Goal: Transaction & Acquisition: Purchase product/service

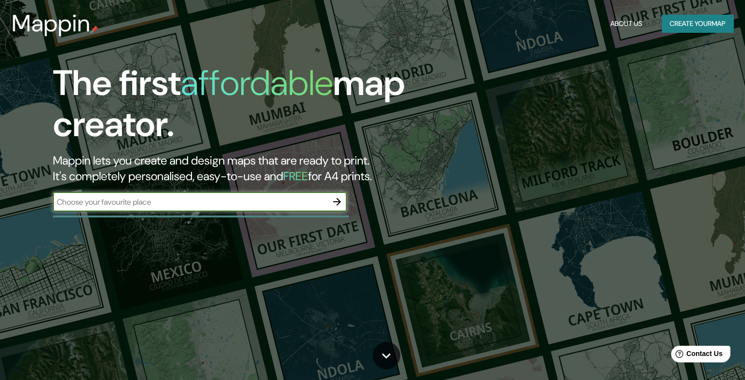
click at [700, 19] on button "Create your map" at bounding box center [697, 24] width 71 height 18
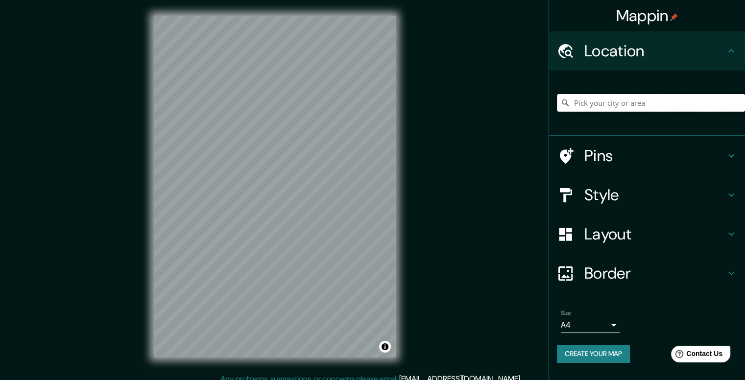
click at [597, 105] on input "Pick your city or area" at bounding box center [651, 103] width 188 height 18
click at [711, 63] on div "Location" at bounding box center [647, 50] width 196 height 39
click at [627, 105] on input "Pick your city or area" at bounding box center [651, 103] width 188 height 18
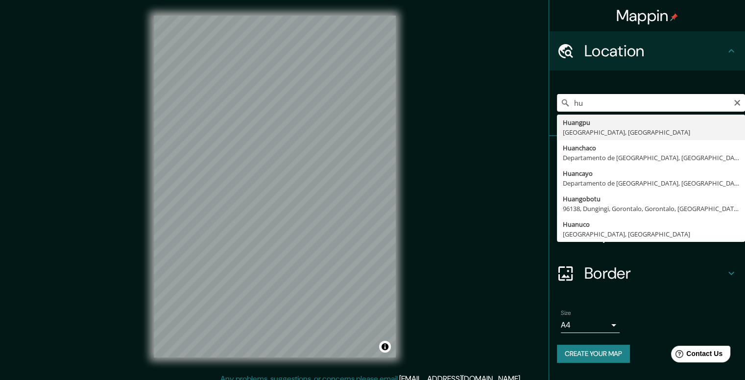
type input "h"
type input "[GEOGRAPHIC_DATA], [GEOGRAPHIC_DATA], [GEOGRAPHIC_DATA]"
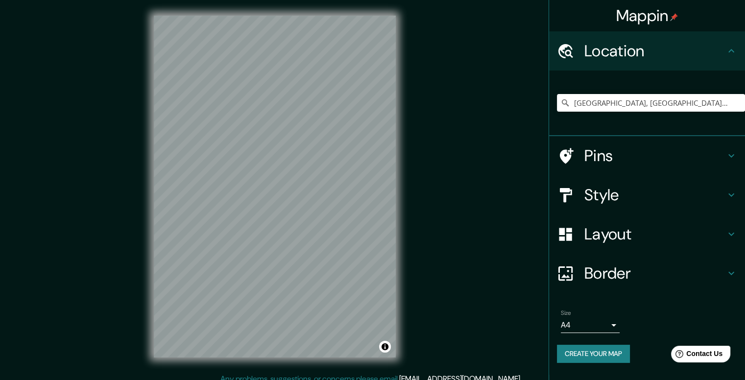
click at [402, 273] on div "© Mapbox © OpenStreetMap Improve this map" at bounding box center [274, 186] width 273 height 373
click at [591, 152] on h4 "Pins" at bounding box center [654, 156] width 141 height 20
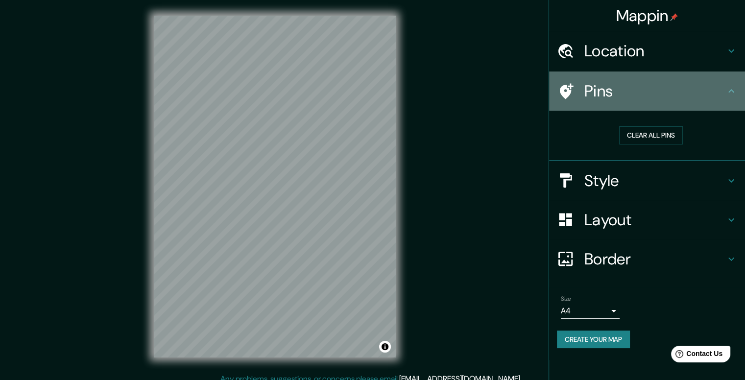
click at [737, 93] on div "Pins" at bounding box center [647, 90] width 196 height 39
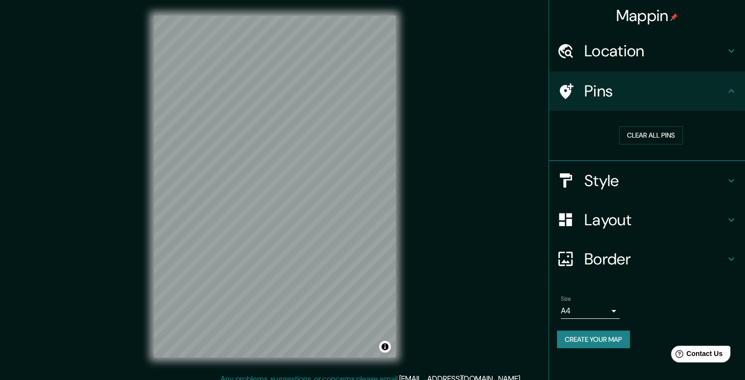
click at [718, 180] on h4 "Style" at bounding box center [654, 181] width 141 height 20
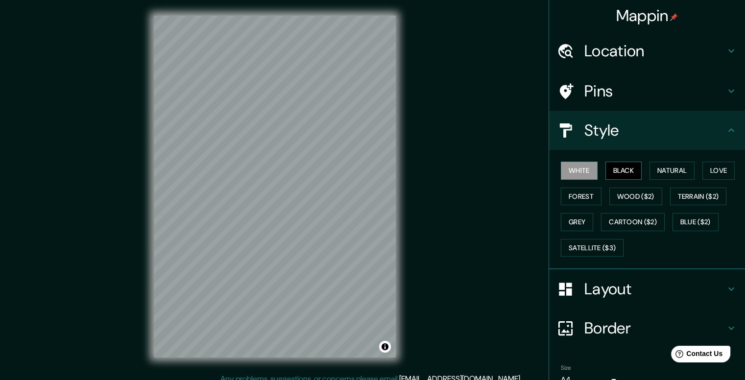
click at [613, 165] on button "Black" at bounding box center [623, 171] width 37 height 18
click at [655, 171] on button "Natural" at bounding box center [671, 171] width 45 height 18
click at [371, 4] on div "© Mapbox © OpenStreetMap Improve this map" at bounding box center [274, 186] width 273 height 373
drag, startPoint x: 39, startPoint y: -43, endPoint x: 87, endPoint y: -43, distance: 48.0
click at [355, 165] on div at bounding box center [357, 164] width 8 height 8
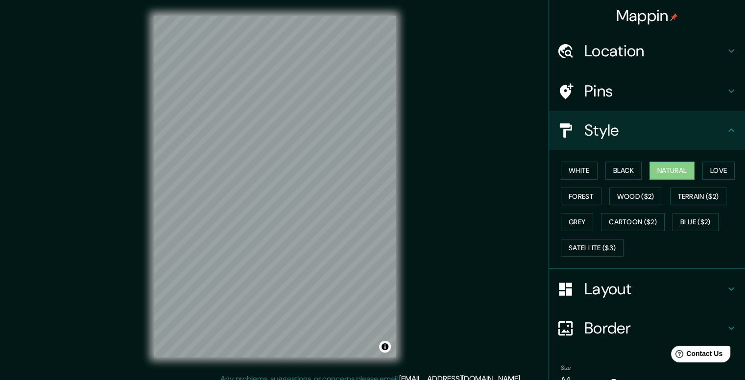
click at [726, 284] on icon at bounding box center [731, 289] width 12 height 12
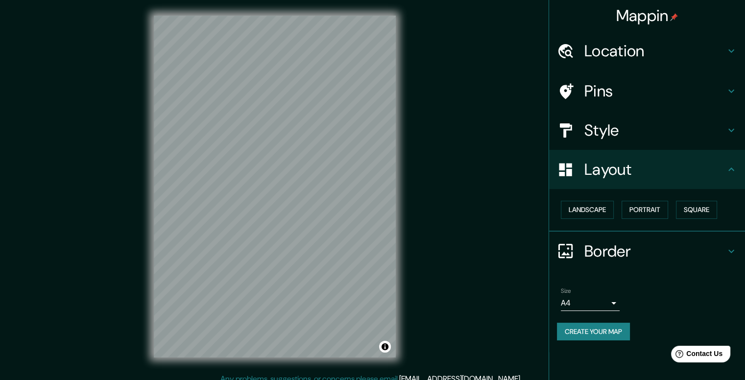
click at [613, 302] on body "Mappin Location Jauja, Departamento de Junín, Perú Pins Style Layout Landscape …" at bounding box center [372, 190] width 745 height 380
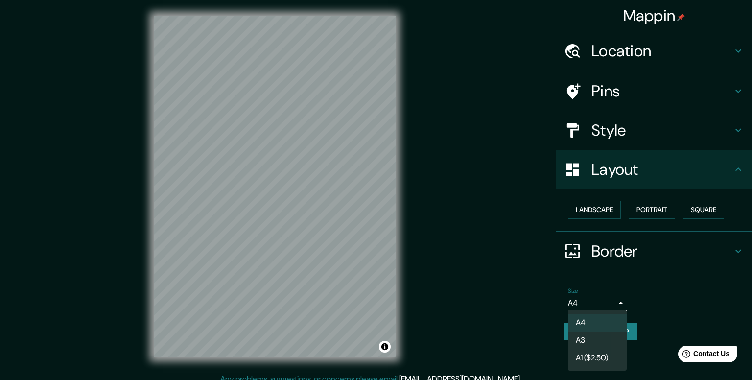
click at [658, 283] on div at bounding box center [376, 190] width 752 height 380
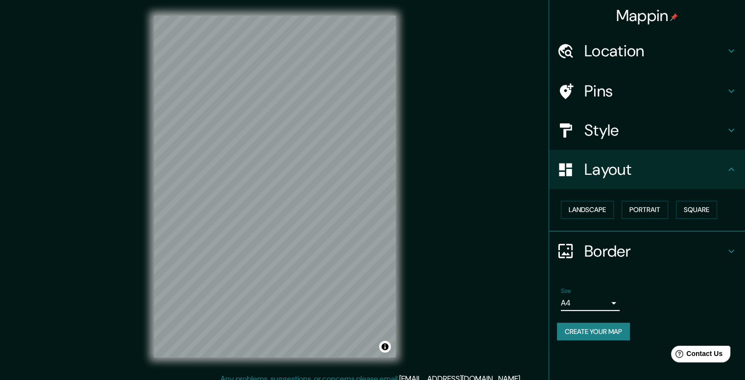
click at [723, 176] on h4 "Layout" at bounding box center [654, 170] width 141 height 20
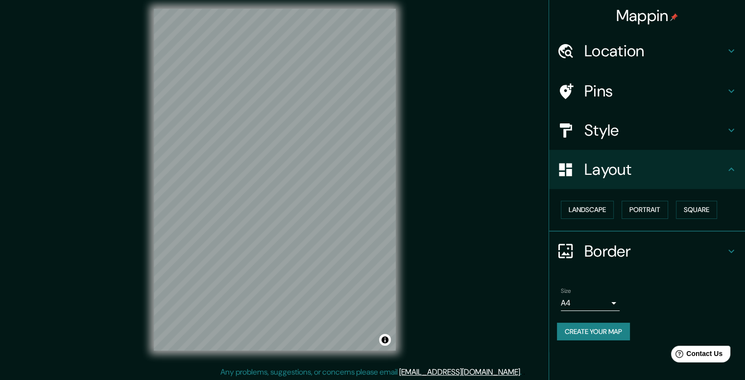
scroll to position [9, 0]
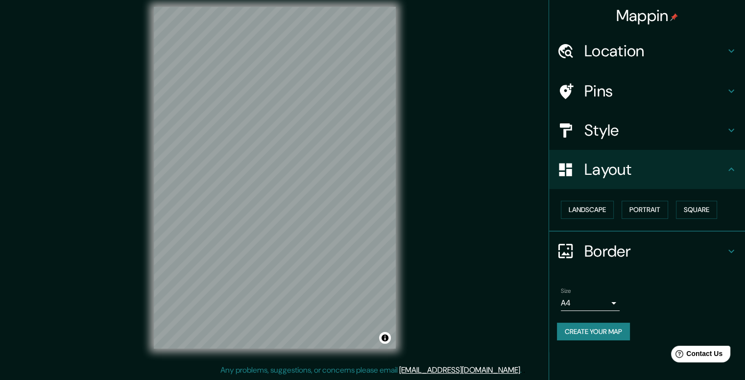
click at [623, 331] on button "Create your map" at bounding box center [593, 332] width 73 height 18
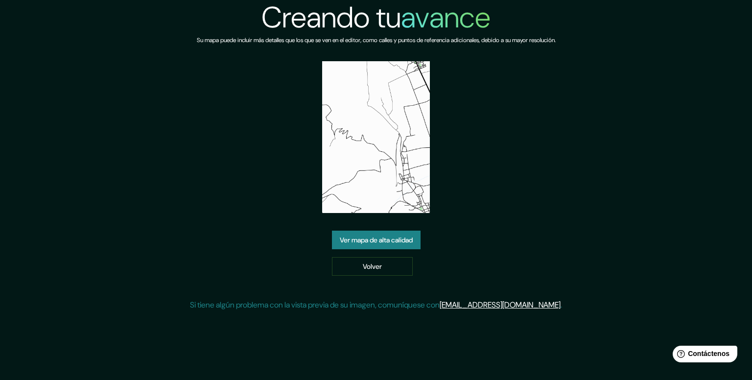
click at [402, 237] on font "Ver mapa de alta calidad" at bounding box center [376, 240] width 73 height 9
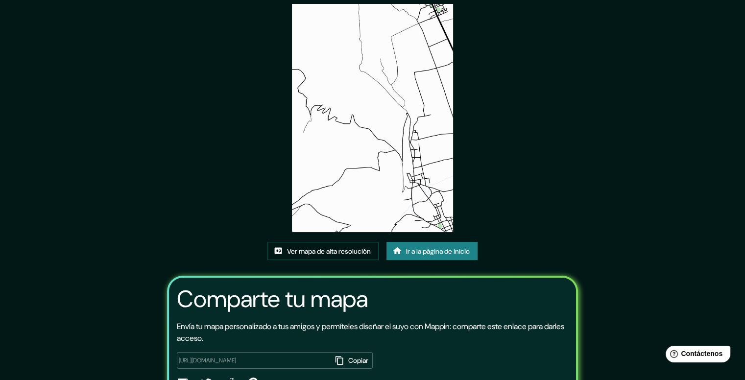
scroll to position [94, 0]
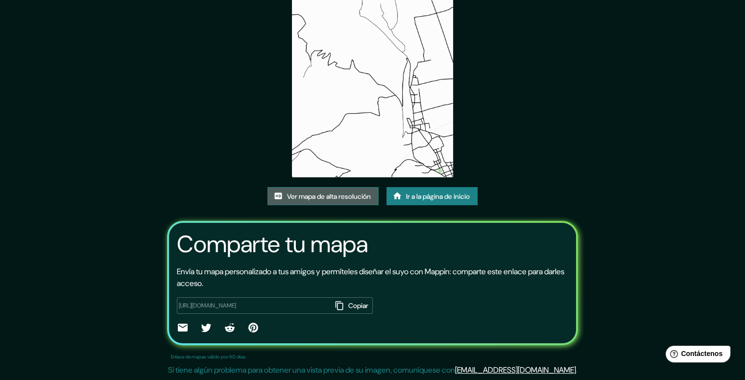
click at [351, 197] on font "Ver mapa de alta resolución" at bounding box center [329, 196] width 84 height 9
click at [418, 200] on font "Ir a la página de inicio" at bounding box center [438, 196] width 64 height 9
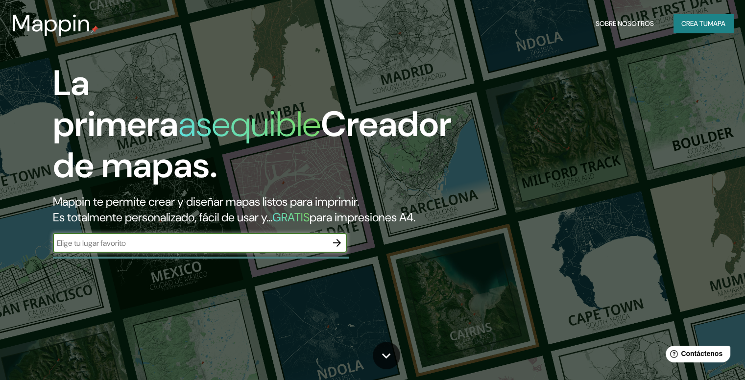
click at [681, 20] on font "Crea tu" at bounding box center [694, 23] width 26 height 9
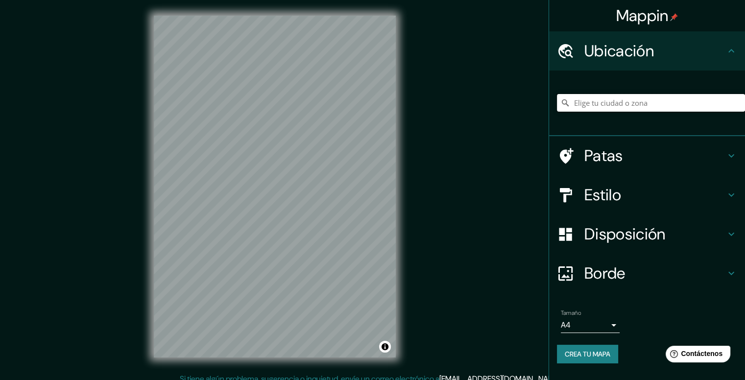
click at [599, 96] on input "Elige tu ciudad o zona" at bounding box center [651, 103] width 188 height 18
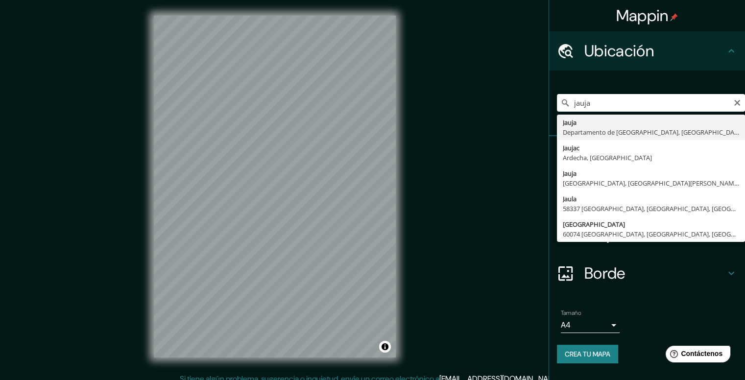
type input "[GEOGRAPHIC_DATA], [GEOGRAPHIC_DATA], [GEOGRAPHIC_DATA]"
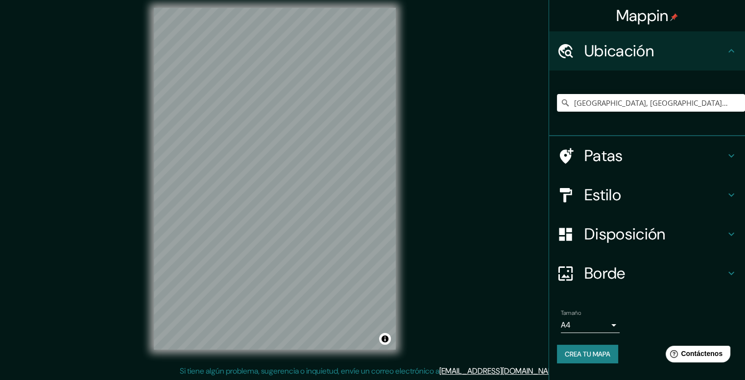
scroll to position [9, 0]
